Goal: Navigation & Orientation: Find specific page/section

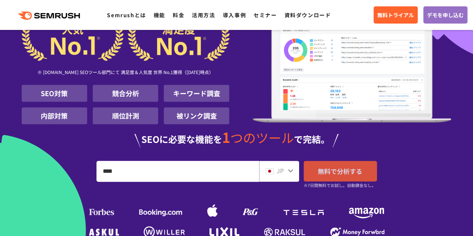
type input "****"
click at [335, 172] on span "無料で分析する" at bounding box center [340, 170] width 44 height 9
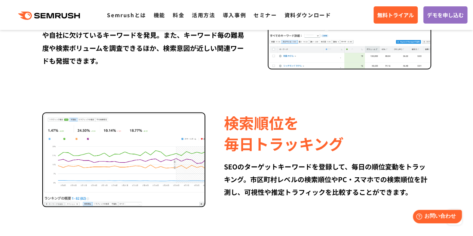
scroll to position [670, 0]
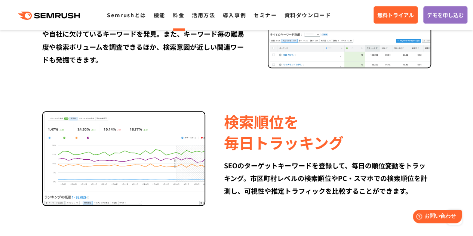
click at [181, 14] on link "料金" at bounding box center [179, 14] width 12 height 7
